Goal: Information Seeking & Learning: Compare options

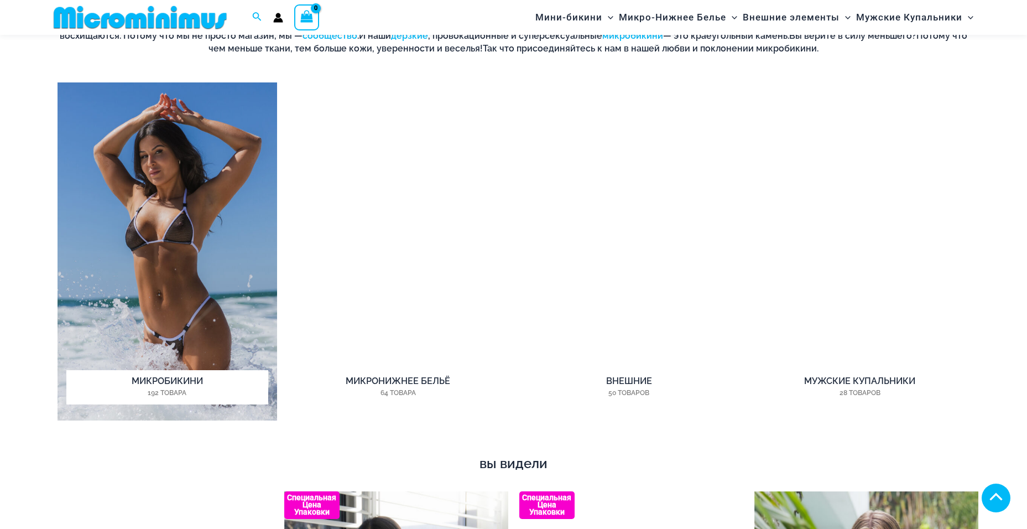
scroll to position [985, 0]
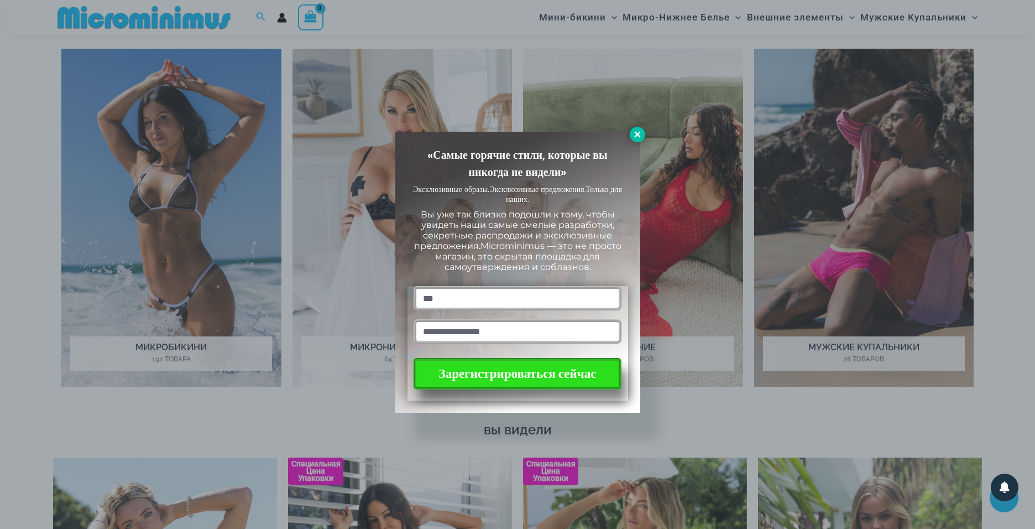
click at [641, 132] on icon at bounding box center [637, 134] width 10 height 10
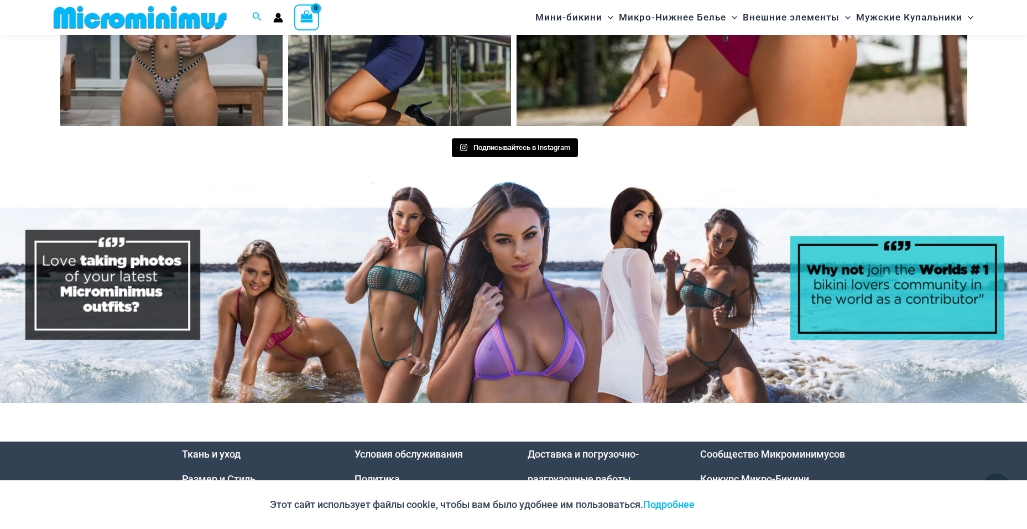
scroll to position [5599, 0]
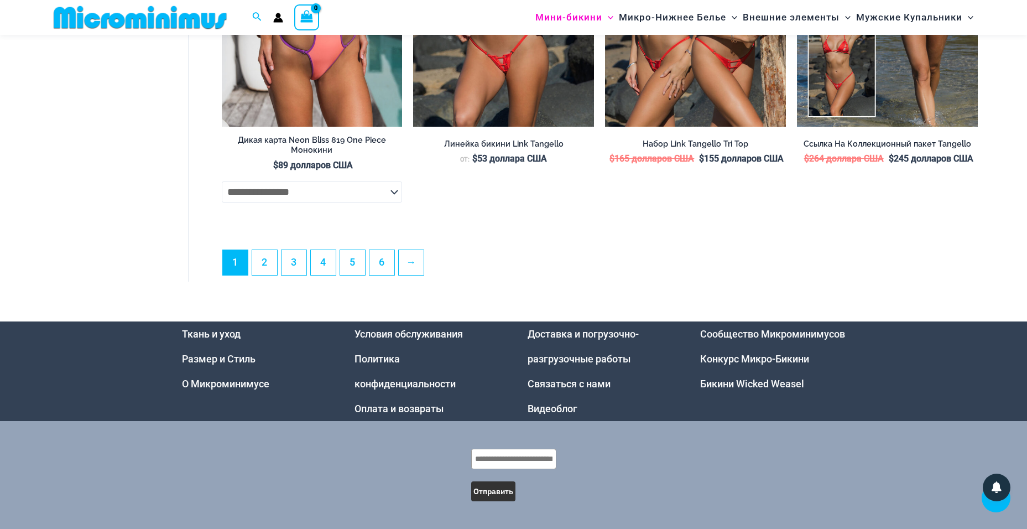
scroll to position [3252, 0]
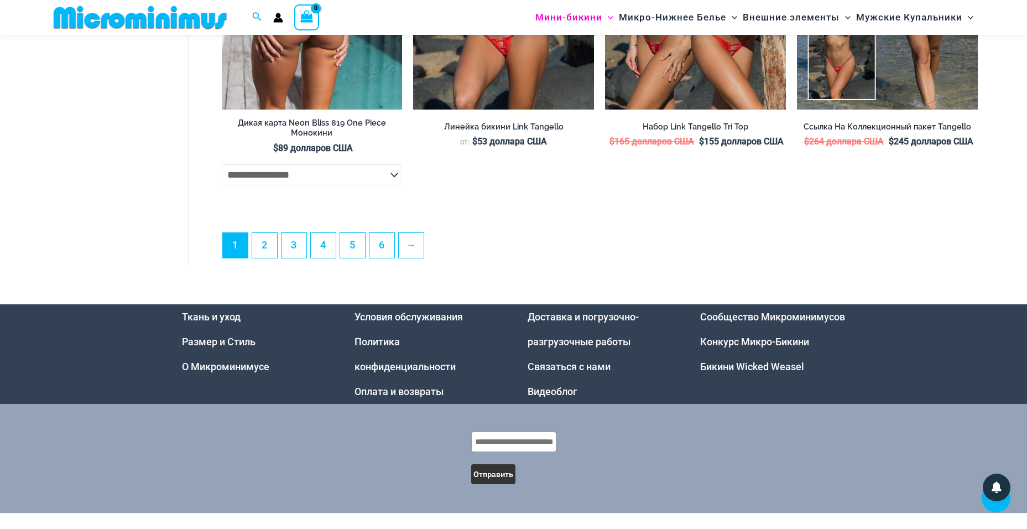
click at [345, 185] on select "**********" at bounding box center [312, 174] width 181 height 21
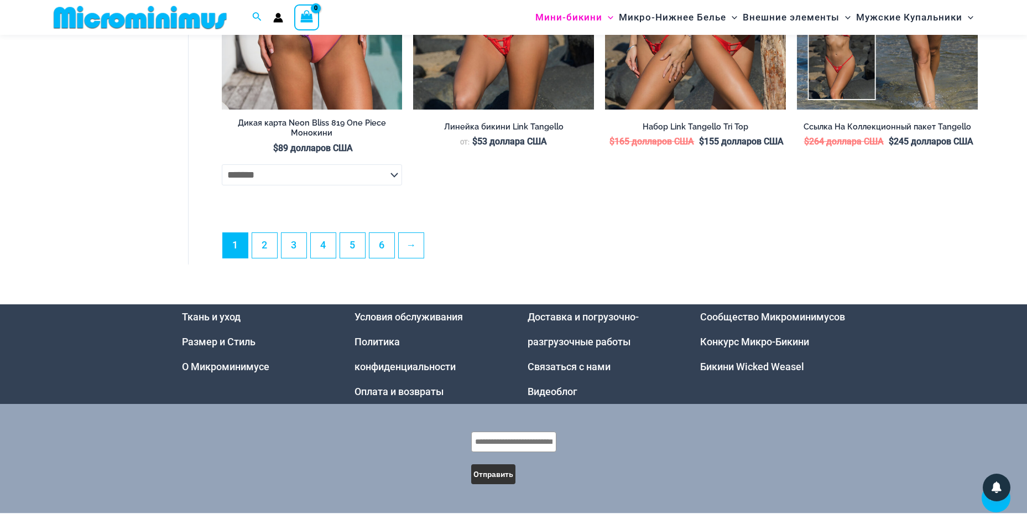
click at [222, 172] on select "**********" at bounding box center [312, 174] width 181 height 21
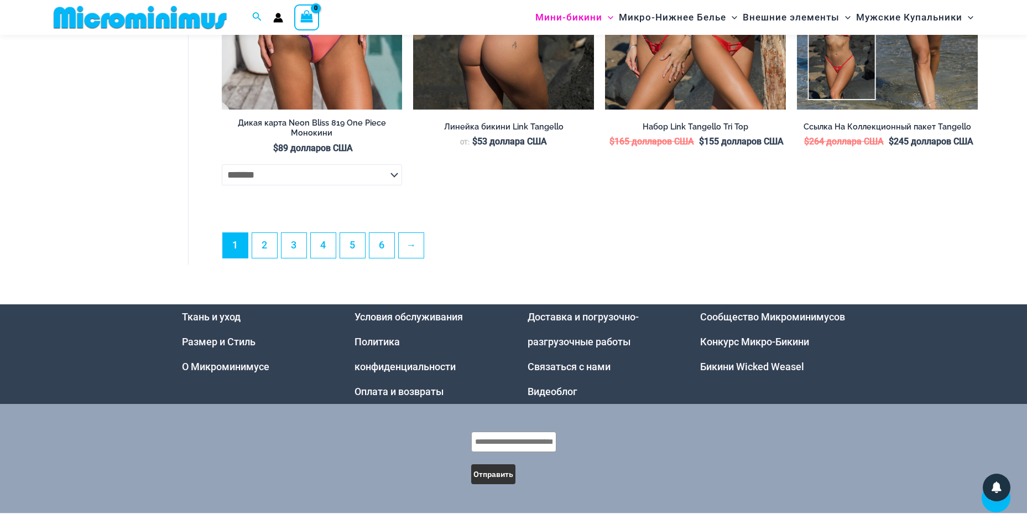
select select "*******"
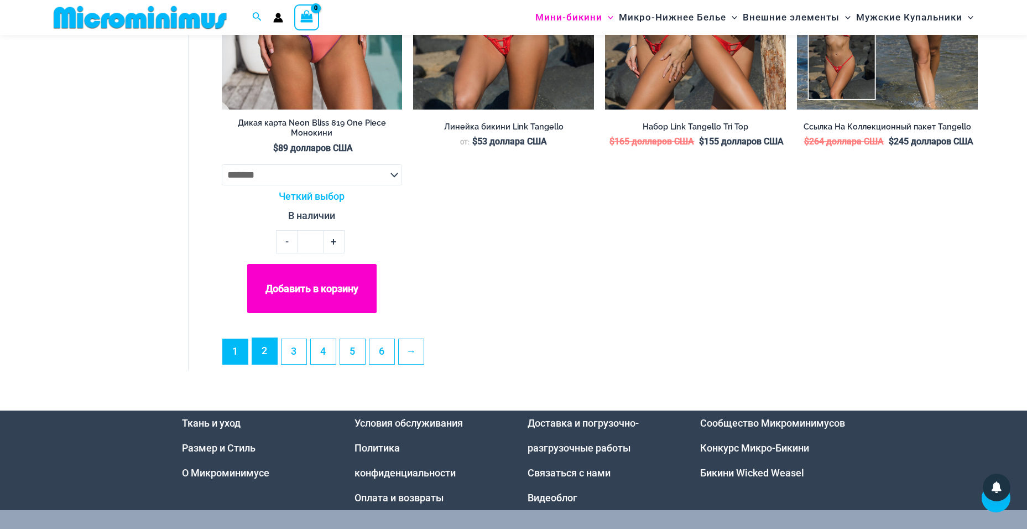
click at [266, 364] on link "2" at bounding box center [264, 351] width 25 height 26
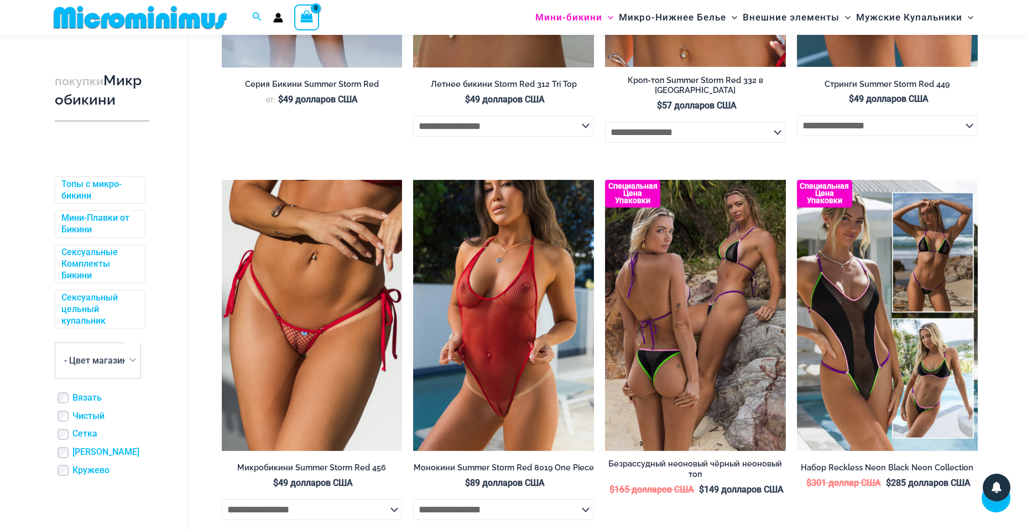
scroll to position [1483, 0]
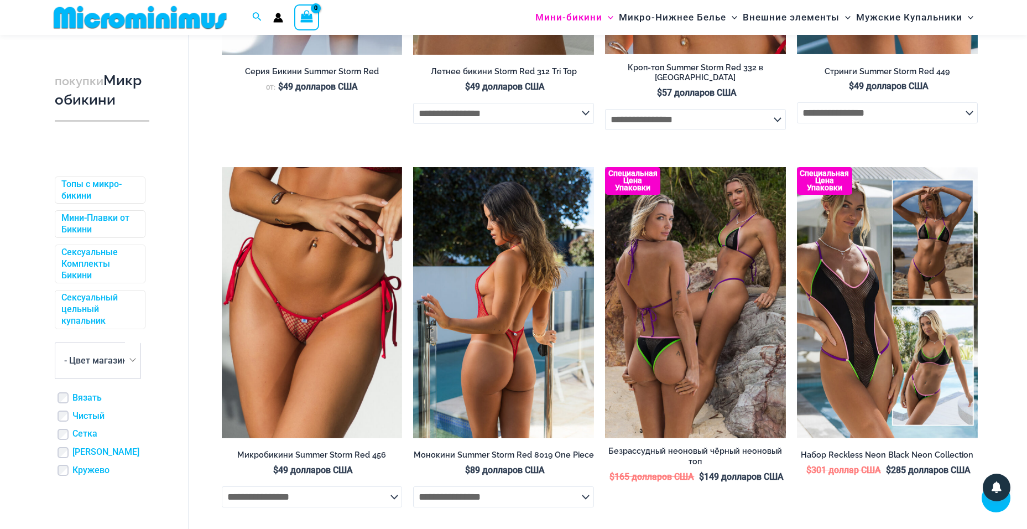
click at [505, 334] on img at bounding box center [503, 302] width 181 height 271
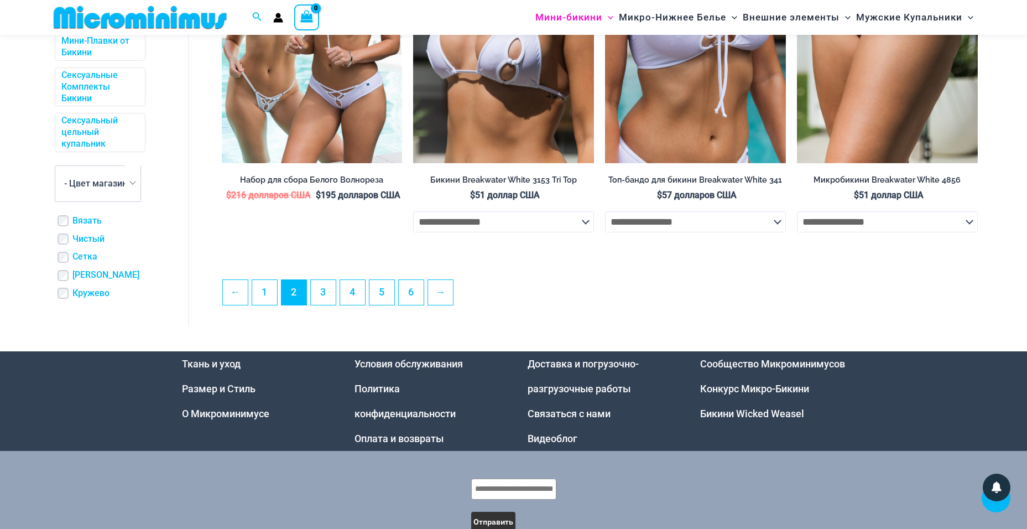
scroll to position [2920, 0]
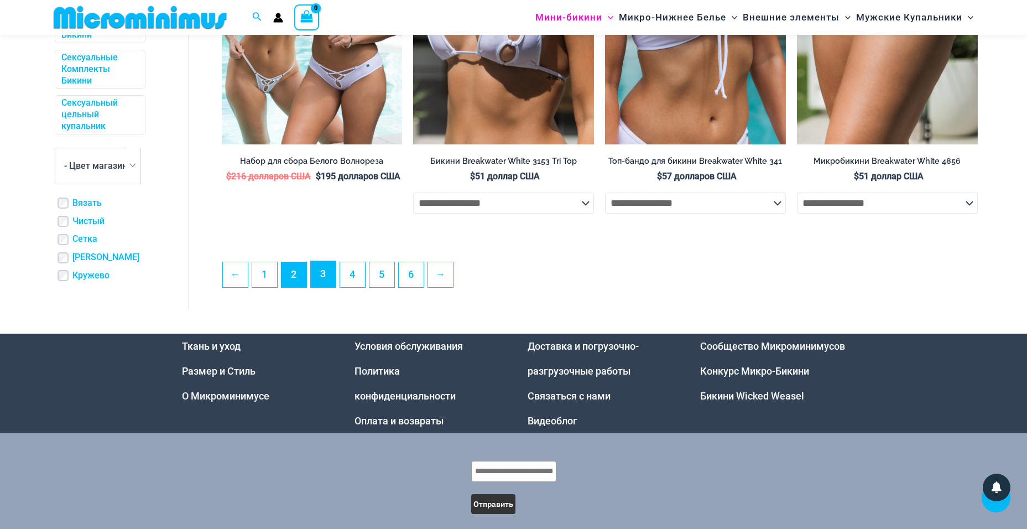
click at [330, 282] on link "3" at bounding box center [323, 274] width 25 height 26
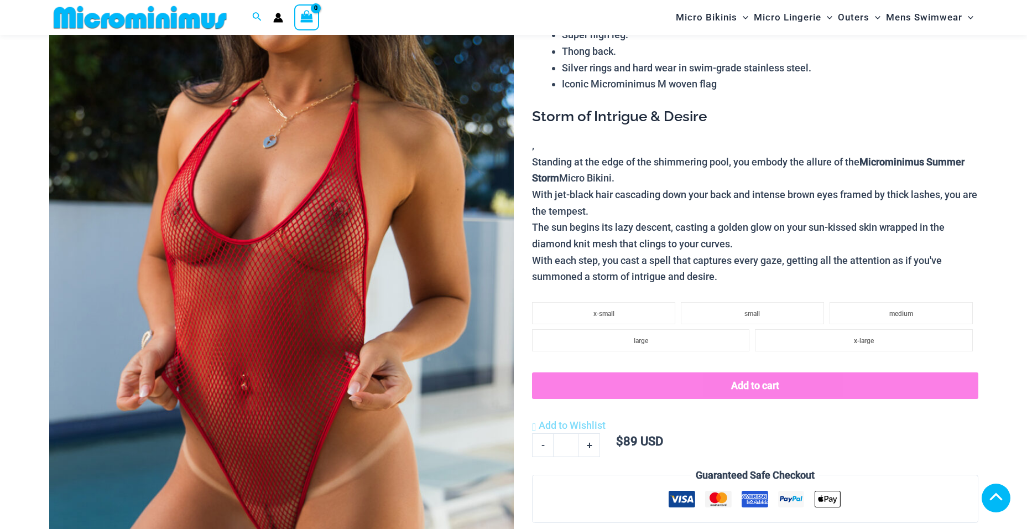
scroll to position [220, 0]
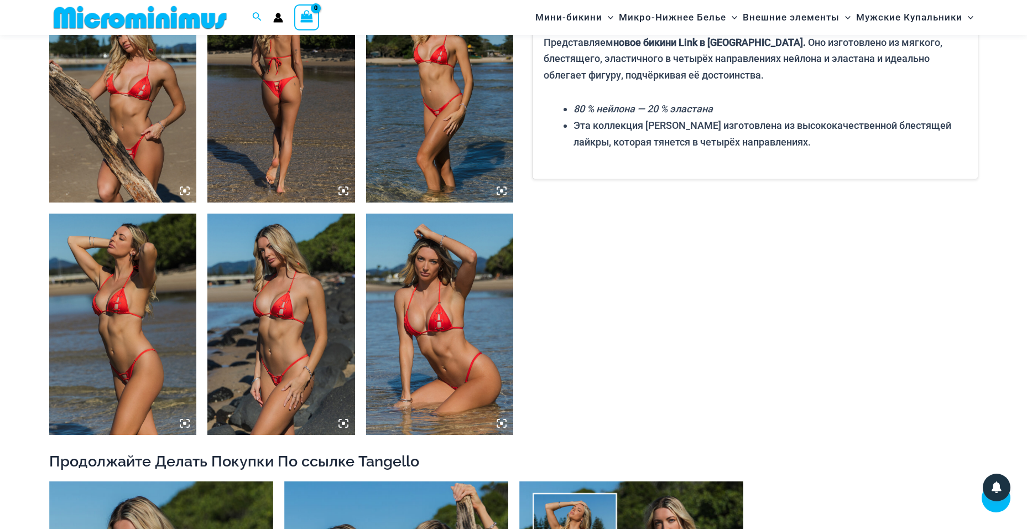
scroll to position [1040, 0]
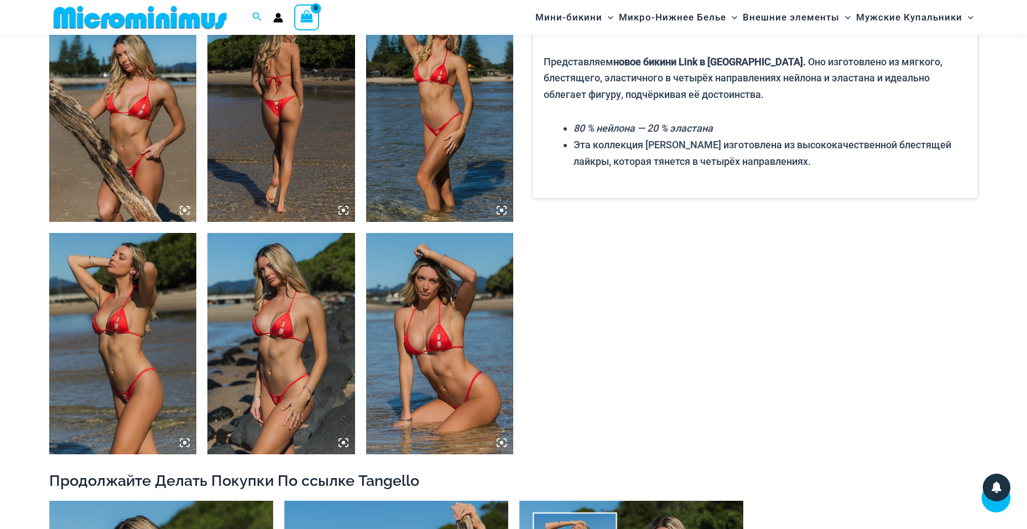
click at [285, 351] on img at bounding box center [281, 343] width 148 height 221
click at [286, 349] on img at bounding box center [281, 343] width 148 height 221
click at [346, 445] on icon at bounding box center [343, 442] width 10 height 10
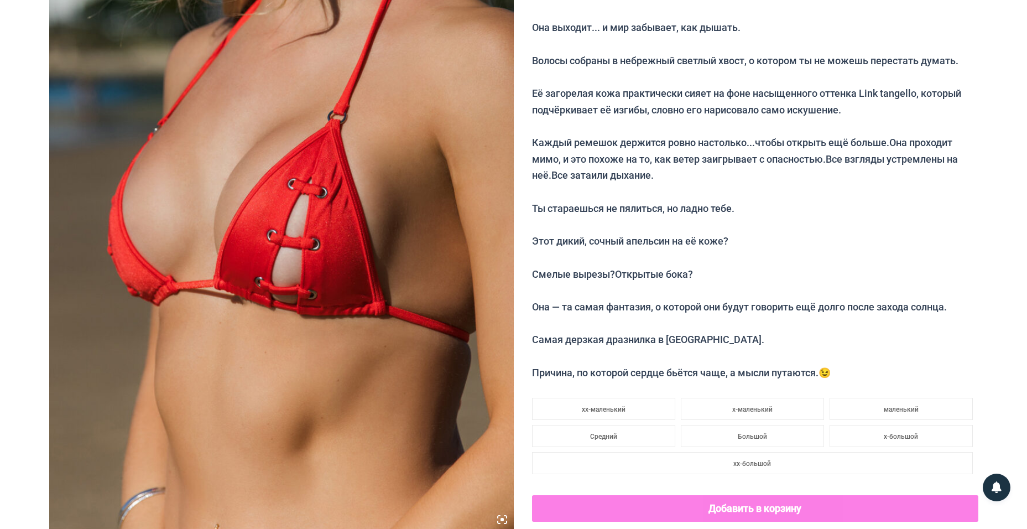
scroll to position [0, 0]
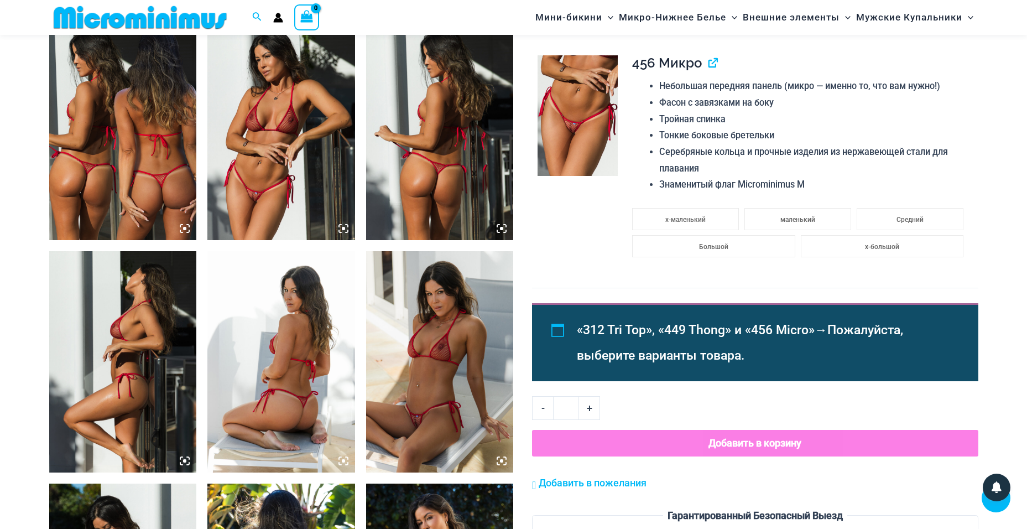
scroll to position [819, 0]
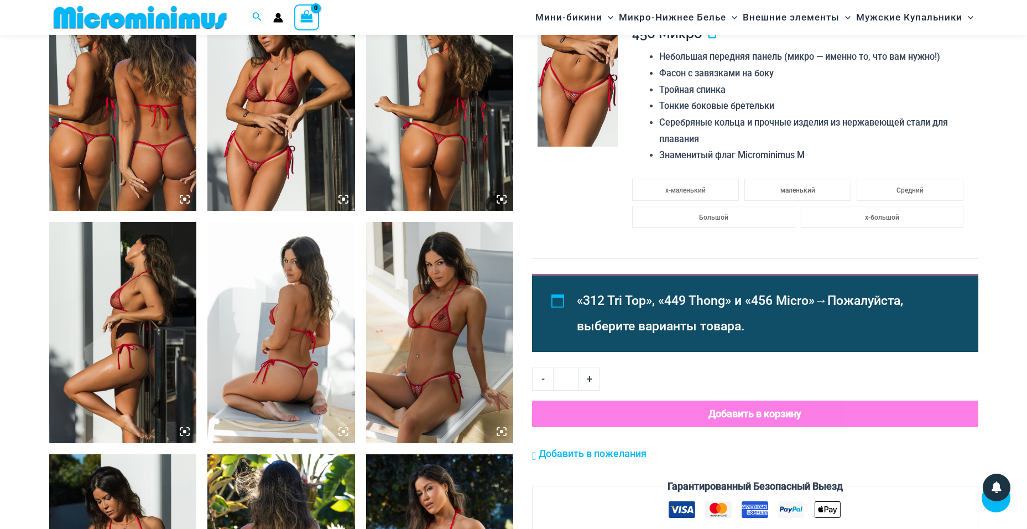
click at [342, 197] on icon at bounding box center [343, 199] width 10 height 10
click at [297, 137] on img at bounding box center [281, 99] width 148 height 221
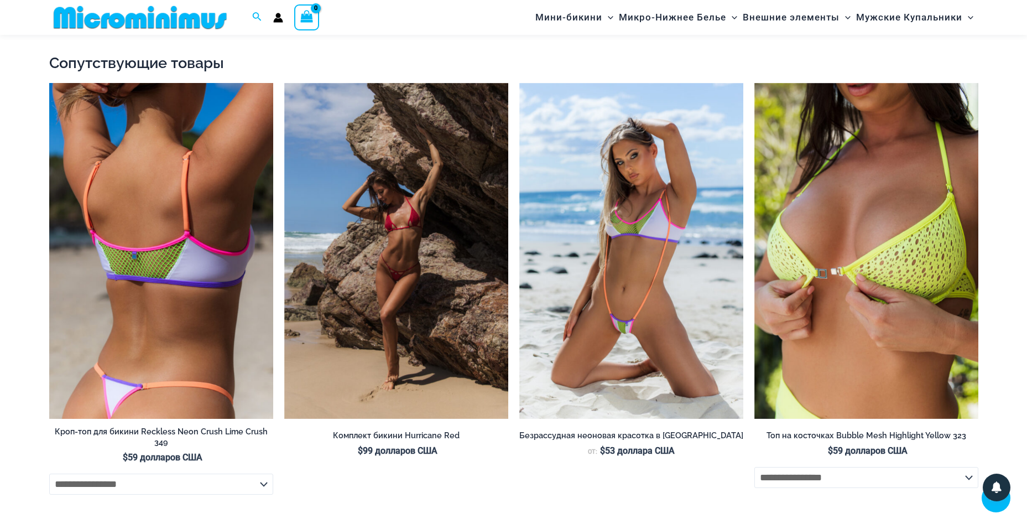
scroll to position [2146, 0]
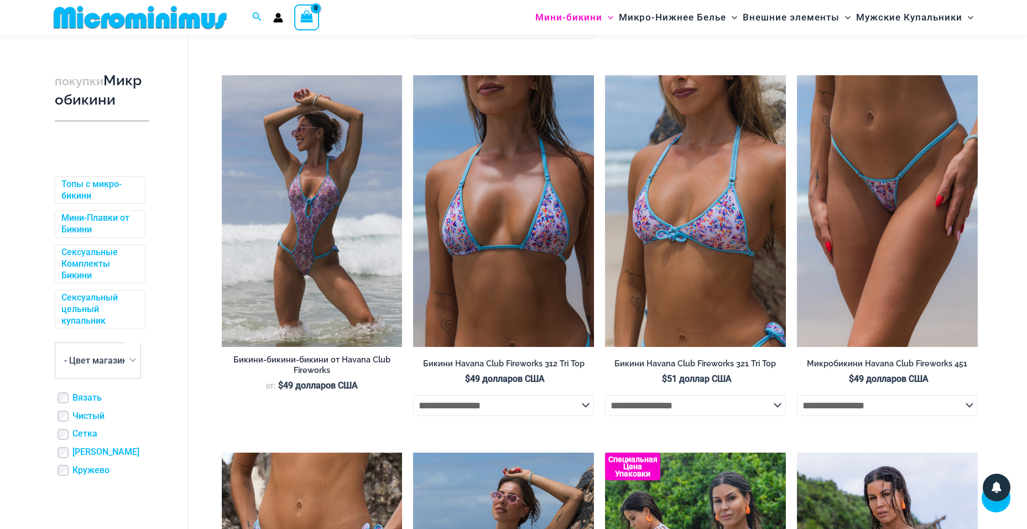
scroll to position [2699, 0]
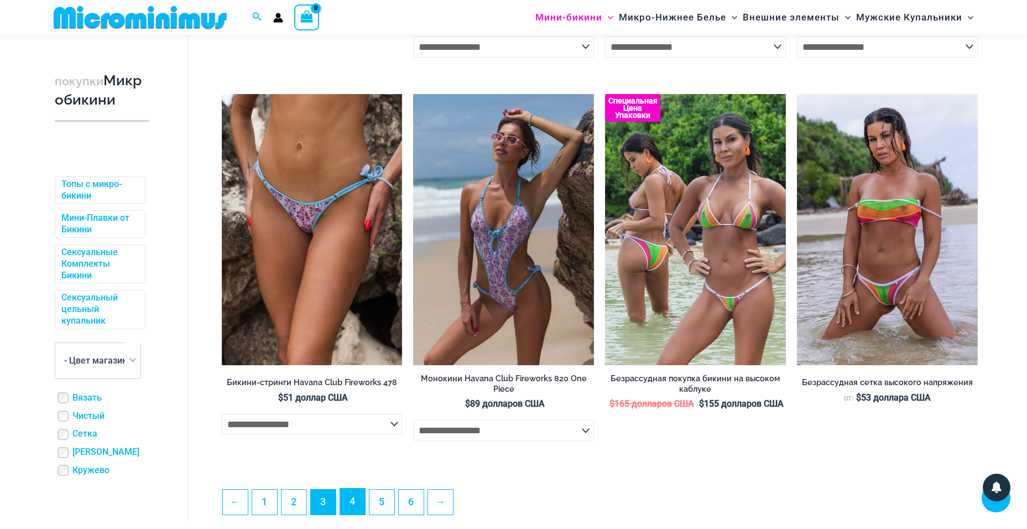
click at [353, 514] on link "4" at bounding box center [352, 501] width 25 height 26
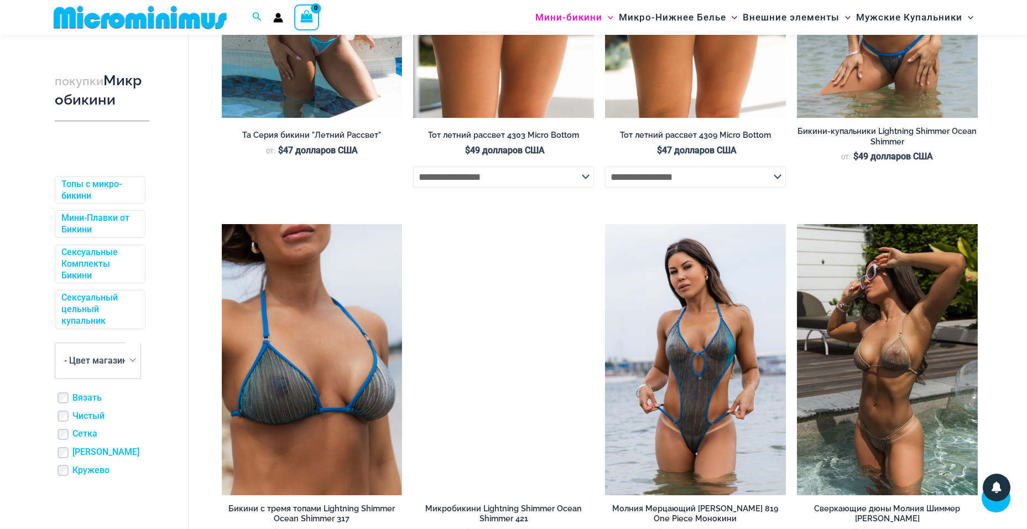
scroll to position [2709, 0]
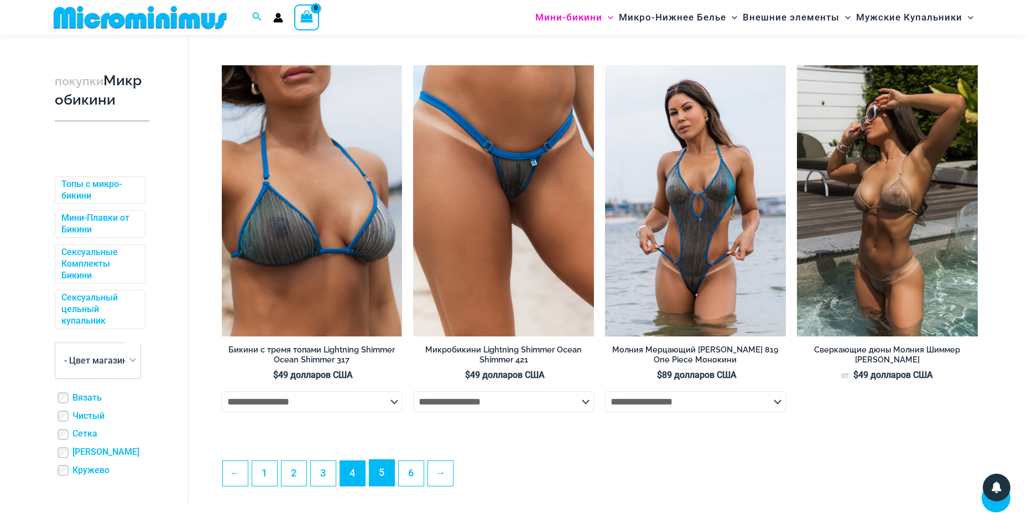
click at [379, 485] on link "5" at bounding box center [381, 472] width 25 height 26
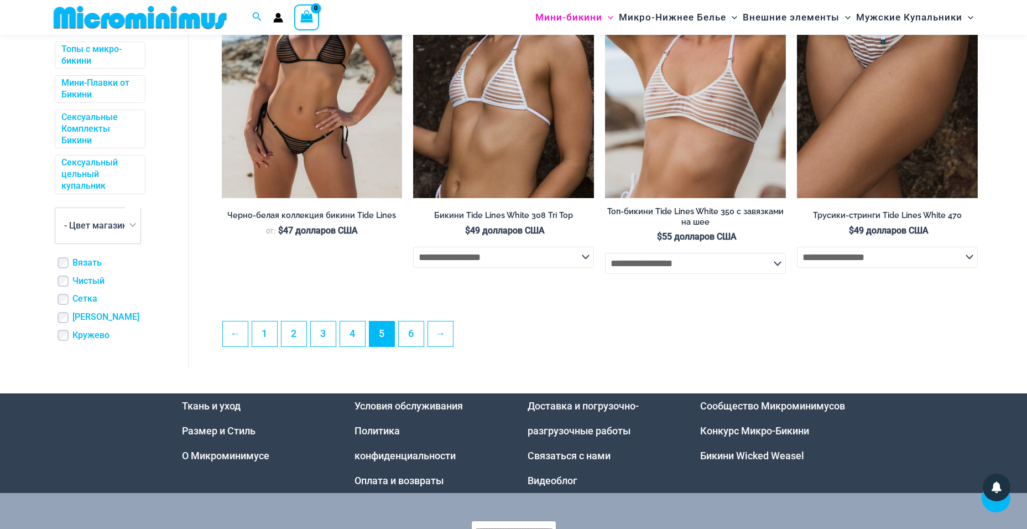
scroll to position [2871, 0]
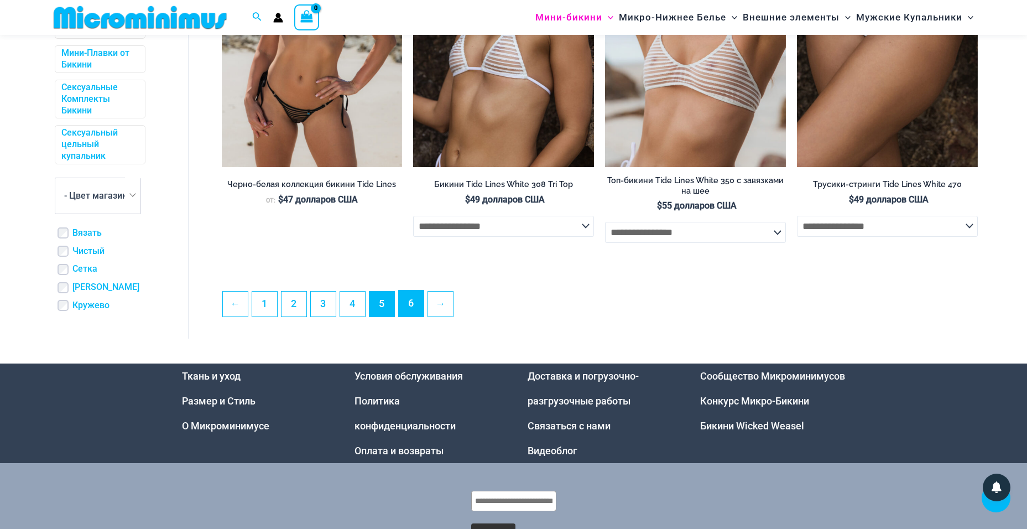
click at [416, 315] on link "6" at bounding box center [411, 303] width 25 height 26
